Goal: Transaction & Acquisition: Book appointment/travel/reservation

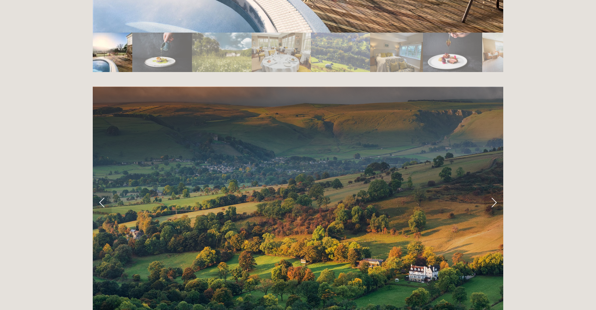
scroll to position [1665, 0]
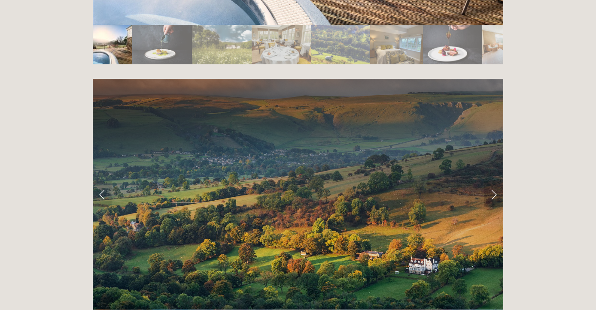
click at [494, 182] on link "Next Slide" at bounding box center [493, 195] width 19 height 26
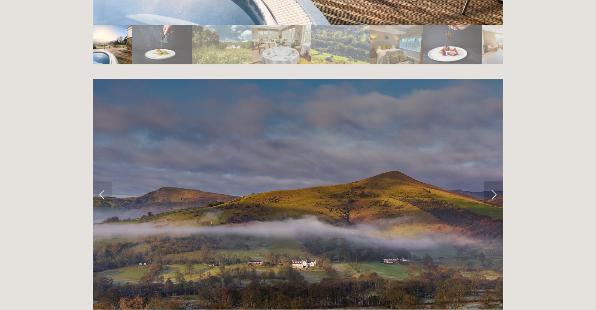
click at [495, 182] on link "Next Slide" at bounding box center [493, 195] width 19 height 26
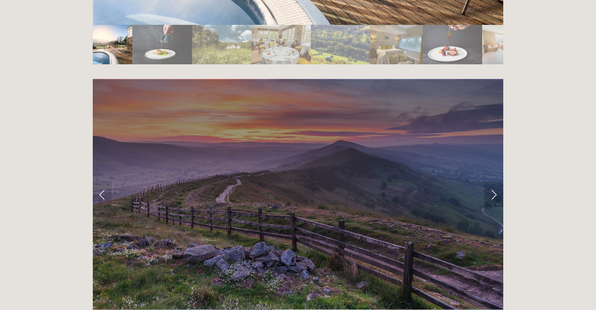
click at [495, 182] on link "Next Slide" at bounding box center [493, 195] width 19 height 26
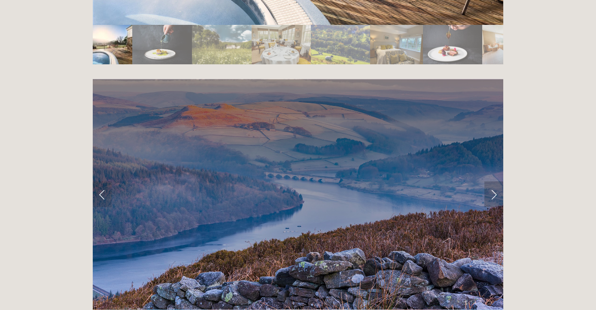
click at [495, 182] on link "Next Slide" at bounding box center [493, 195] width 19 height 26
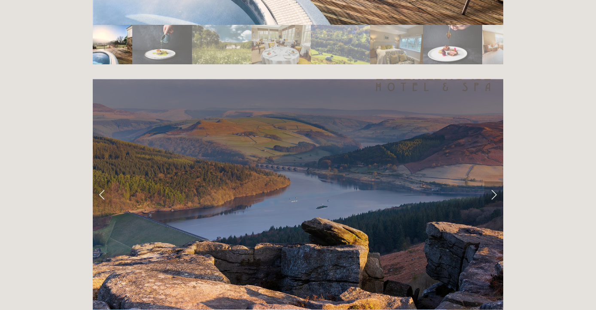
click at [495, 182] on link "Next Slide" at bounding box center [493, 195] width 19 height 26
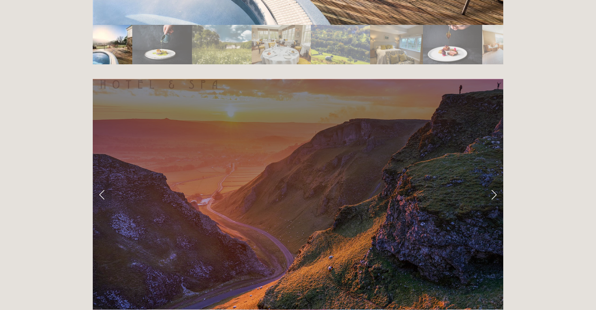
click at [495, 182] on link "Next Slide" at bounding box center [493, 195] width 19 height 26
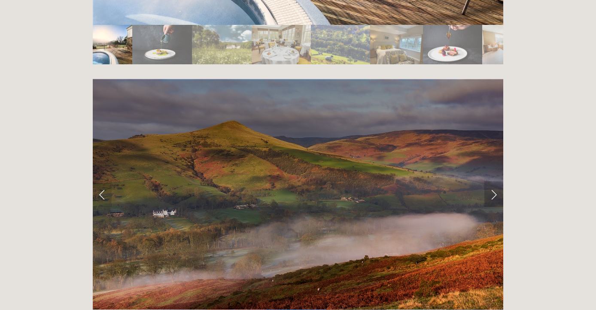
click at [495, 182] on link "Next Slide" at bounding box center [493, 195] width 19 height 26
click at [493, 182] on link "Next Slide" at bounding box center [493, 195] width 19 height 26
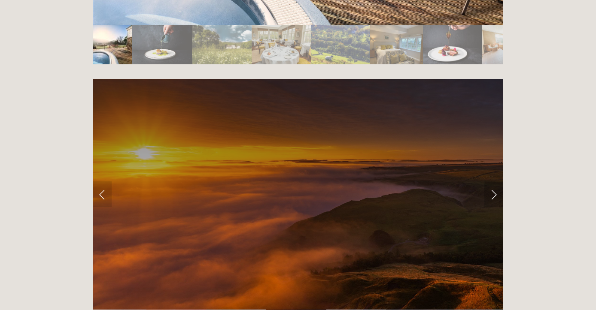
click at [493, 182] on link "Next Slide" at bounding box center [493, 195] width 19 height 26
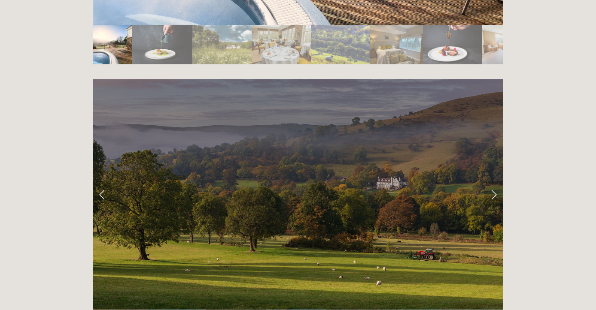
click at [493, 182] on link "Next Slide" at bounding box center [493, 195] width 19 height 26
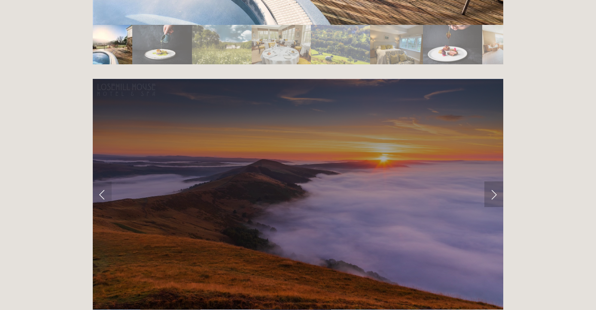
click at [493, 182] on link "Next Slide" at bounding box center [493, 195] width 19 height 26
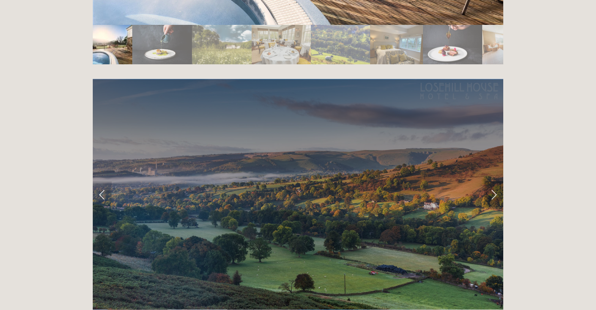
click at [493, 182] on link "Next Slide" at bounding box center [493, 195] width 19 height 26
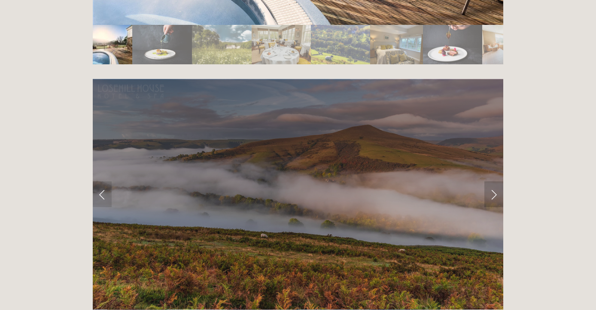
click at [493, 182] on link "Next Slide" at bounding box center [493, 195] width 19 height 26
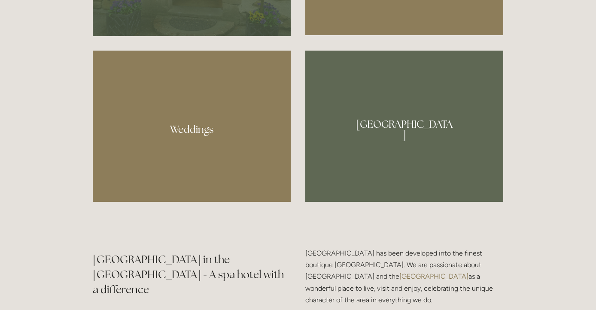
scroll to position [809, 0]
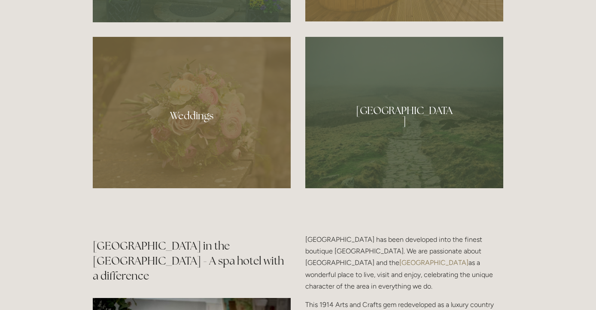
click at [424, 117] on div at bounding box center [404, 112] width 198 height 151
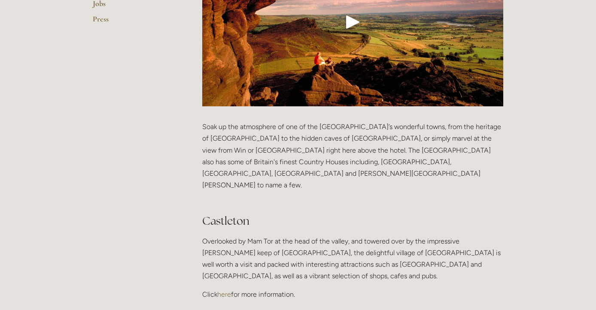
scroll to position [344, 0]
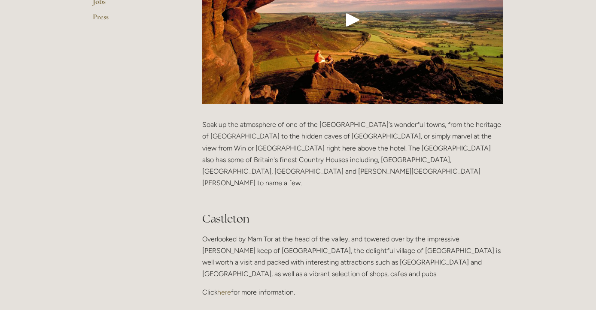
click at [227, 288] on link "here" at bounding box center [224, 292] width 14 height 8
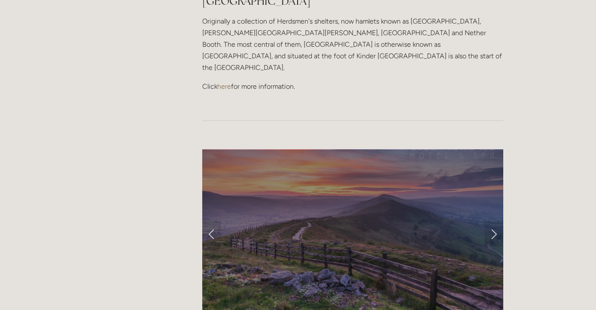
scroll to position [707, 0]
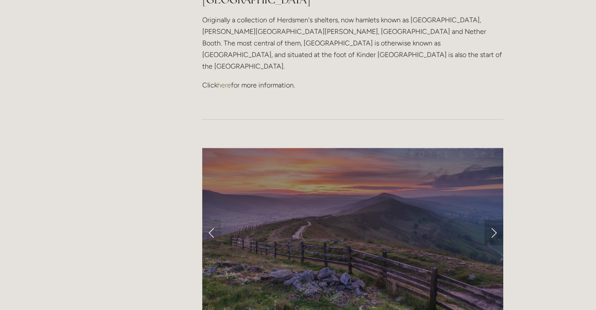
click at [493, 220] on link "Next Slide" at bounding box center [493, 233] width 19 height 26
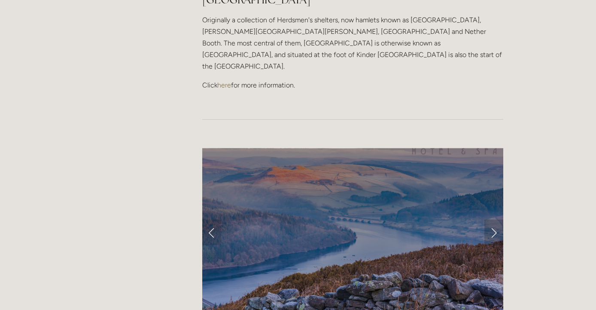
click at [493, 220] on link "Next Slide" at bounding box center [493, 233] width 19 height 26
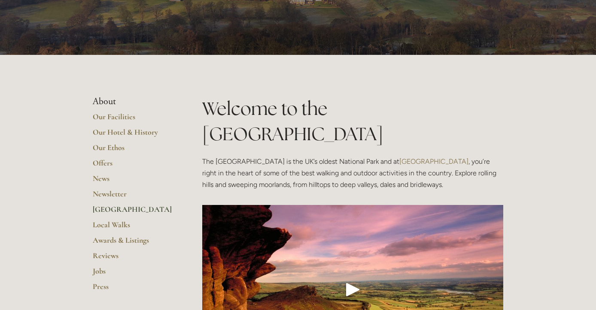
scroll to position [74, 0]
click at [104, 224] on link "Local Walks" at bounding box center [134, 227] width 82 height 15
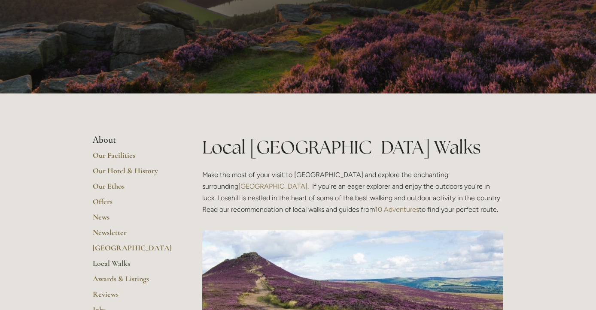
scroll to position [36, 0]
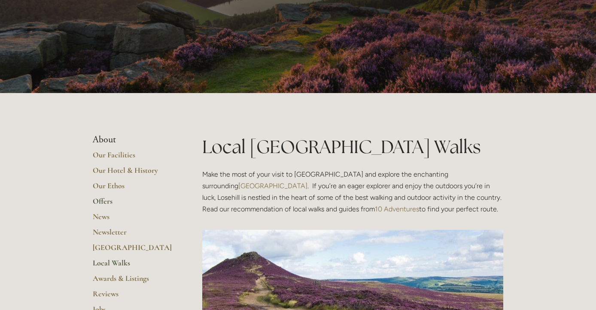
click at [107, 200] on link "Offers" at bounding box center [134, 204] width 82 height 15
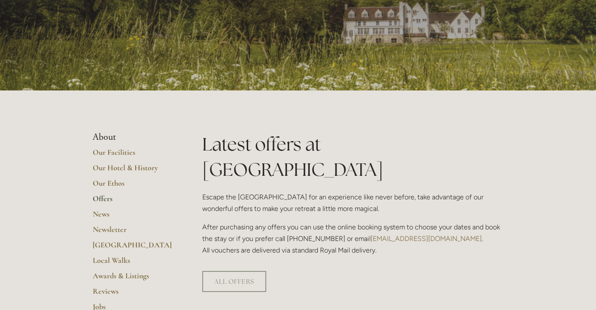
scroll to position [115, 0]
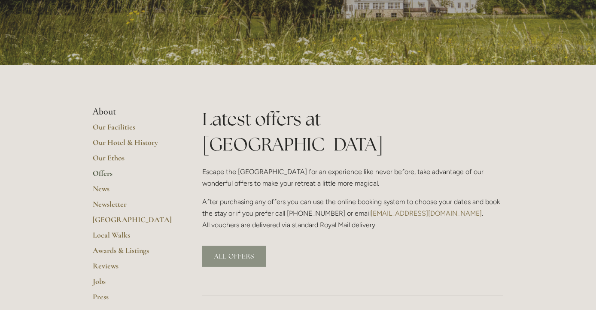
click at [228, 246] on link "ALL OFFERS" at bounding box center [234, 256] width 64 height 21
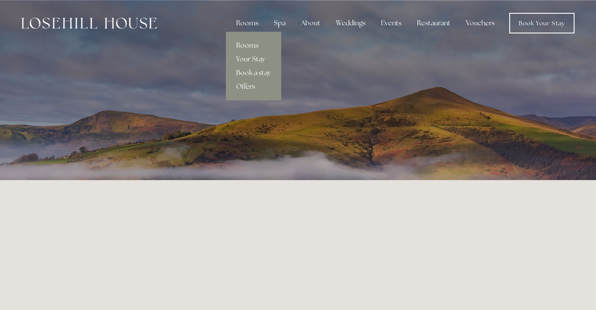
click at [254, 43] on link "Rooms" at bounding box center [253, 46] width 55 height 14
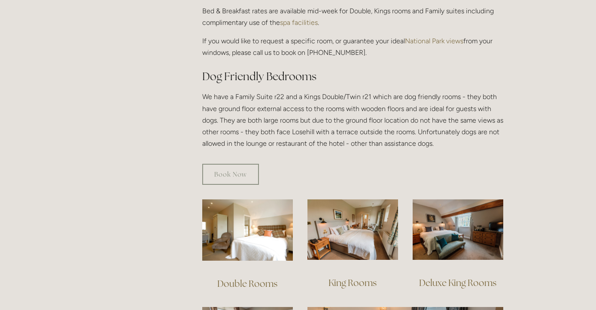
scroll to position [428, 0]
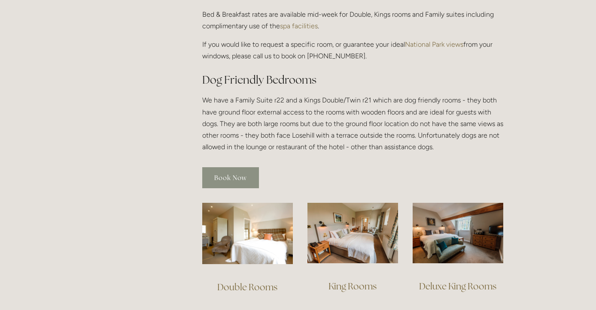
click at [223, 167] on link "Book Now" at bounding box center [230, 177] width 57 height 21
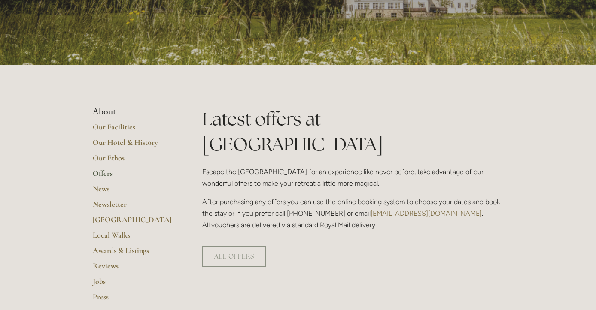
scroll to position [115, 0]
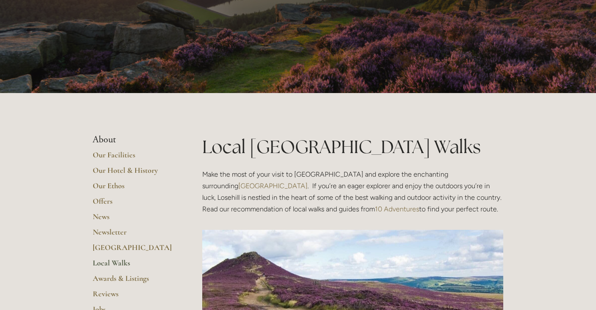
scroll to position [36, 0]
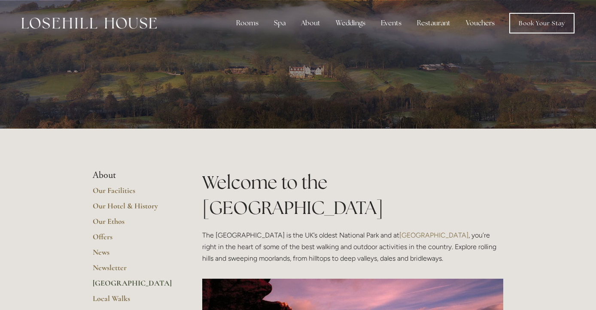
scroll to position [74, 0]
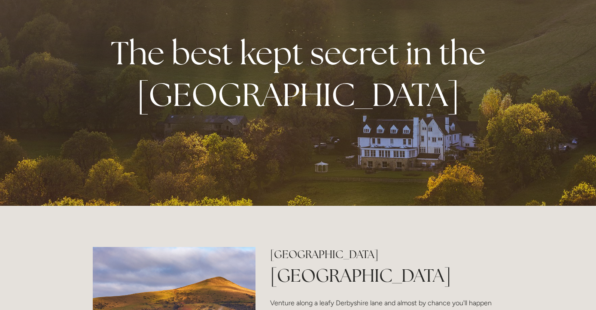
scroll to position [57, 0]
